Goal: Communication & Community: Answer question/provide support

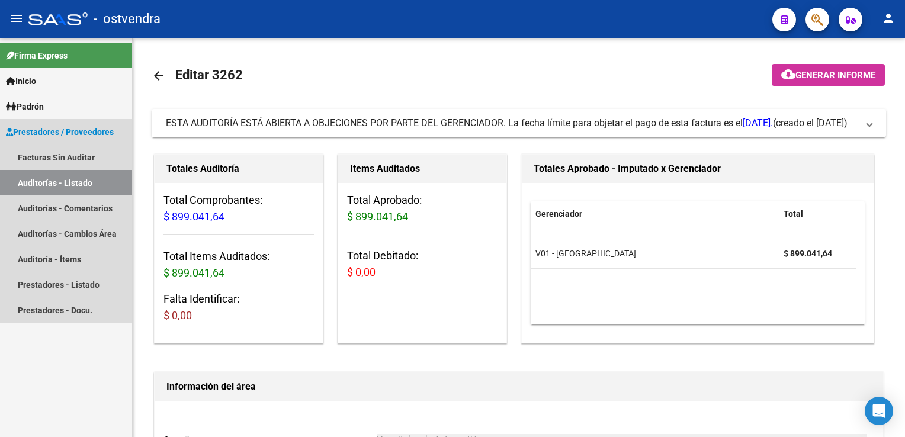
click at [67, 190] on link "Auditorías - Listado" at bounding box center [66, 182] width 132 height 25
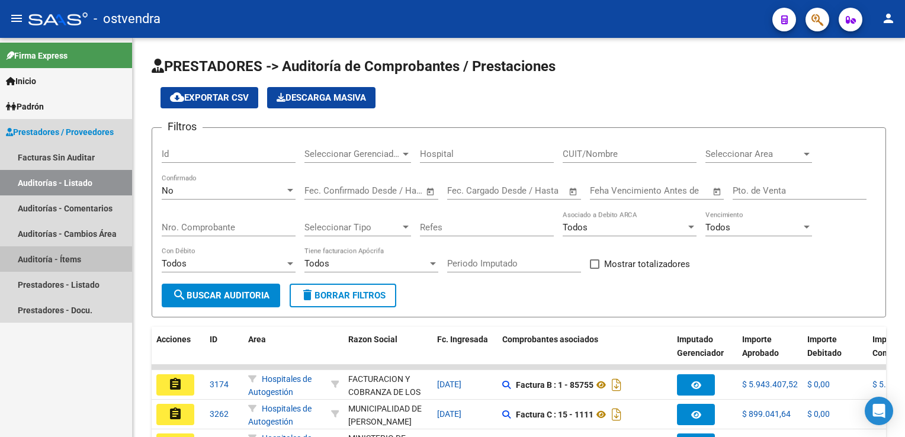
click at [64, 259] on link "Auditoría - Ítems" at bounding box center [66, 258] width 132 height 25
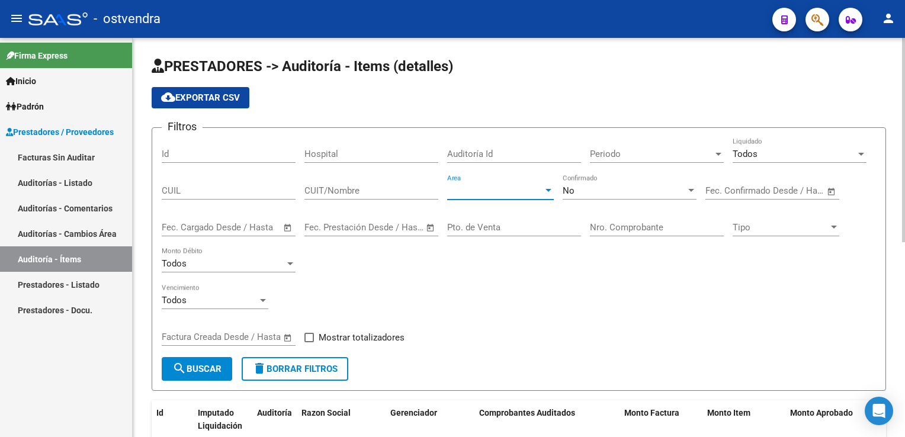
click at [548, 191] on div at bounding box center [549, 190] width 6 height 3
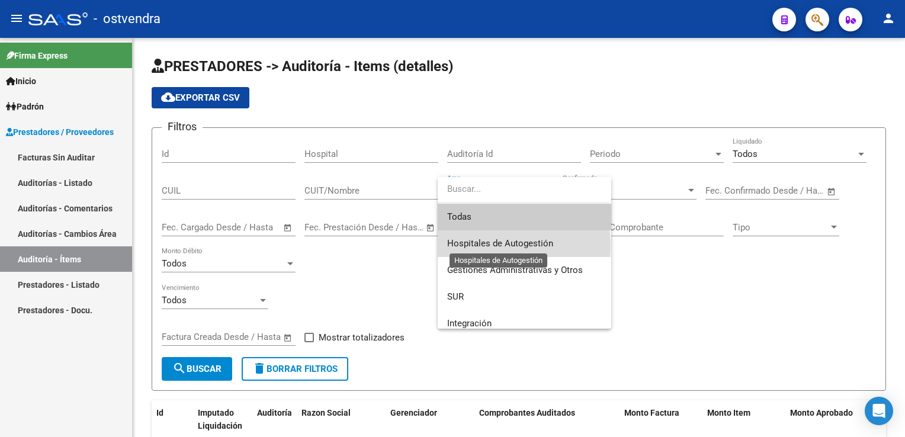
click at [501, 246] on span "Hospitales de Autogestión" at bounding box center [500, 243] width 106 height 11
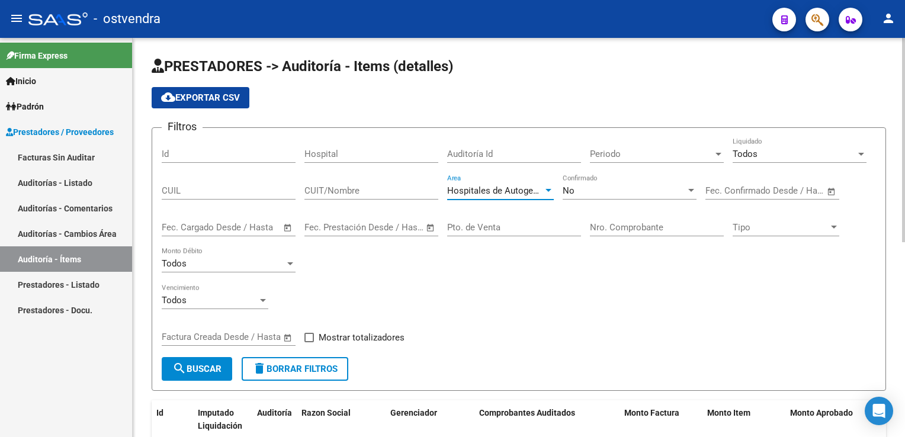
click at [639, 222] on input "Nro. Comprobante" at bounding box center [657, 227] width 134 height 11
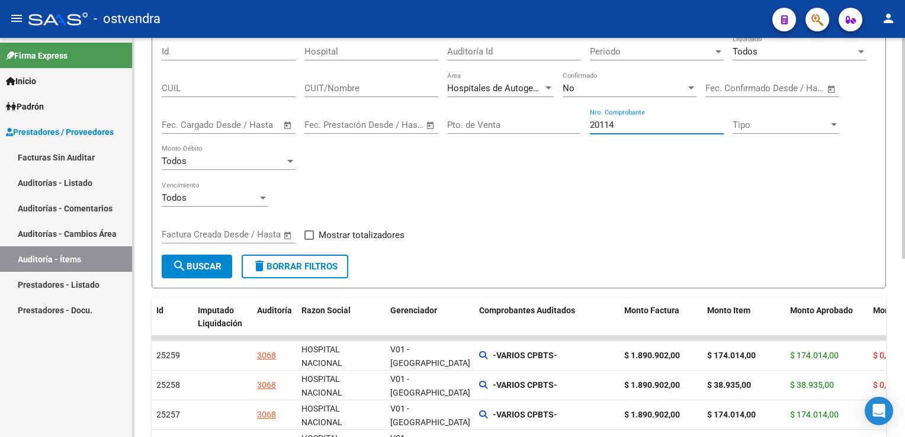
scroll to position [118, 0]
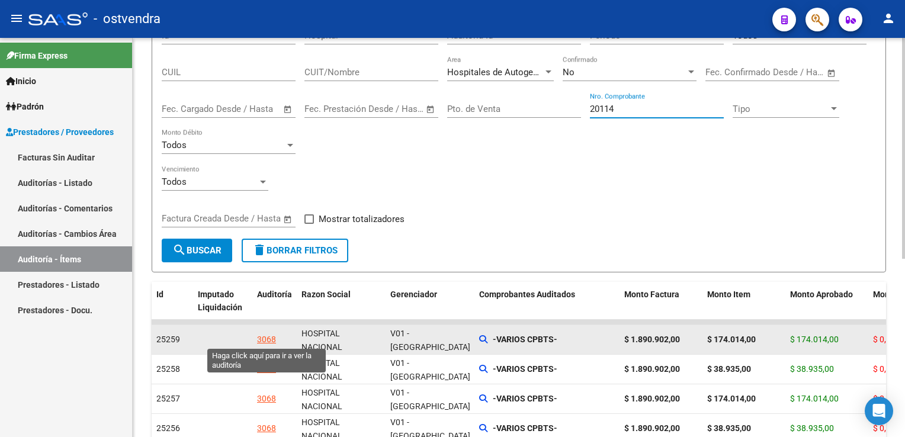
type input "20114"
click at [270, 341] on div "3068" at bounding box center [266, 340] width 19 height 14
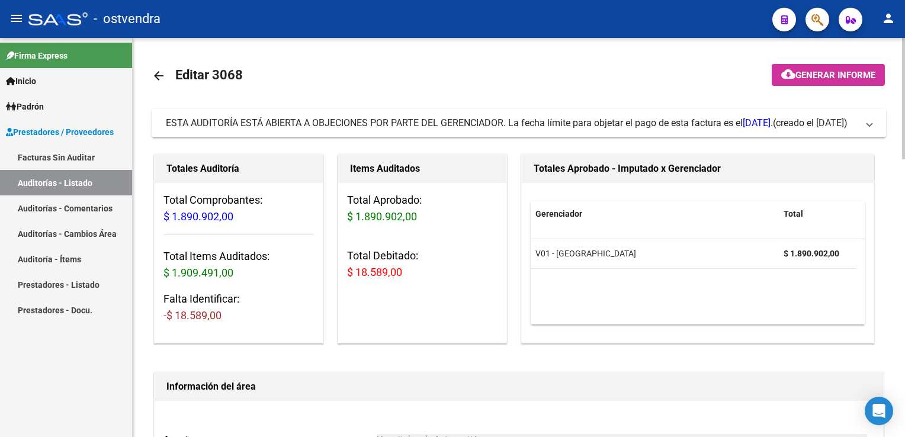
click at [867, 126] on span at bounding box center [869, 123] width 5 height 13
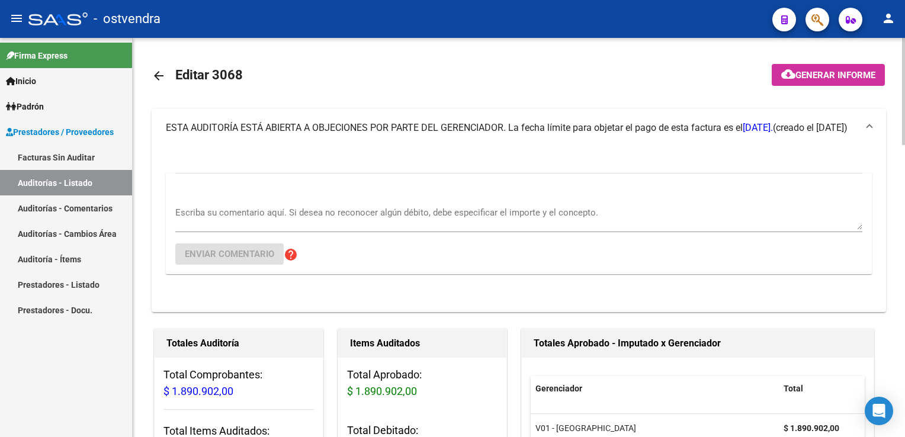
click at [298, 211] on textarea "Escriba su comentario aquí. Si desea no reconocer algún débito, debe especifica…" at bounding box center [518, 218] width 687 height 24
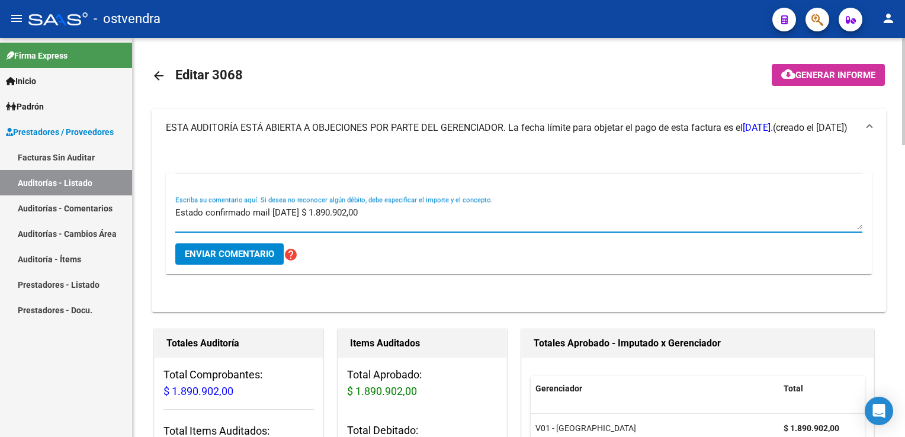
type textarea "Estado confirmado mail [DATE] $ 1.890.902,00"
click at [225, 259] on button "Enviar comentario" at bounding box center [229, 253] width 108 height 21
